Goal: Information Seeking & Learning: Learn about a topic

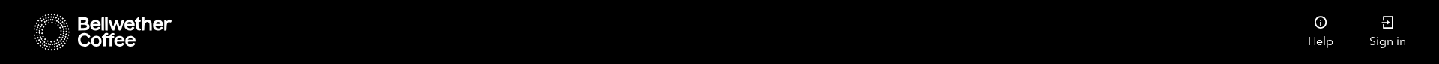
scroll to position [1111, 0]
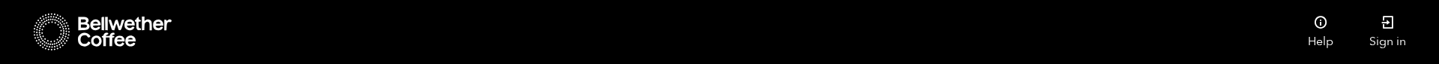
checkbox input "false"
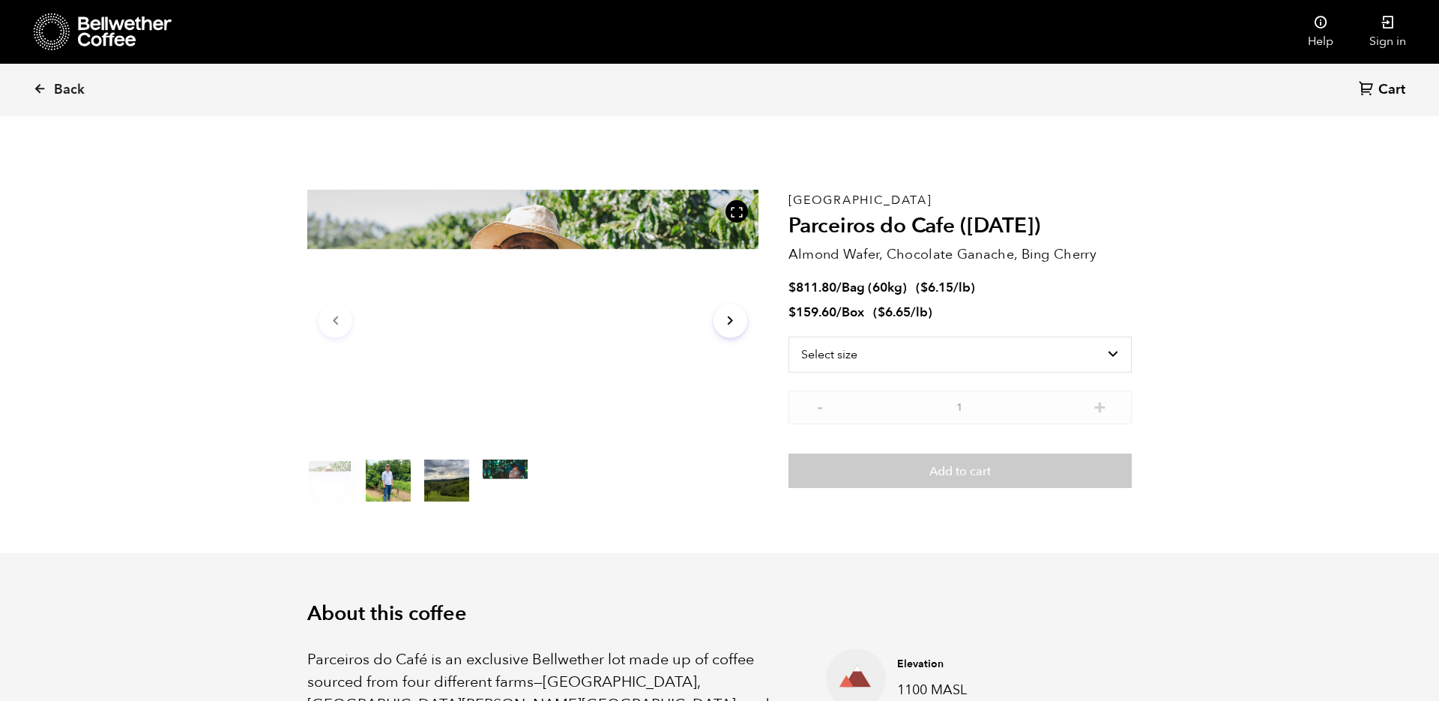
scroll to position [652, 798]
